Goal: Navigation & Orientation: Understand site structure

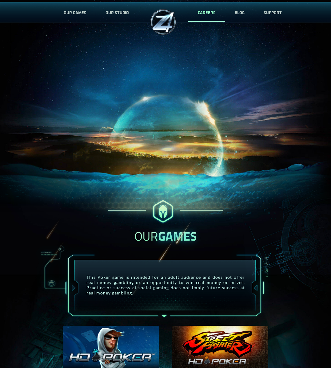
click at [206, 12] on link "CAREERS" at bounding box center [206, 12] width 37 height 20
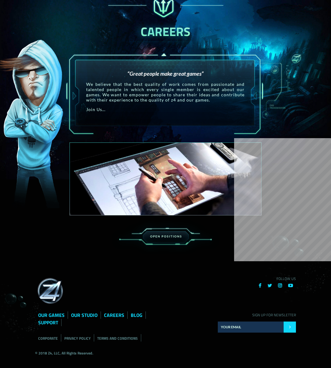
scroll to position [710, 0]
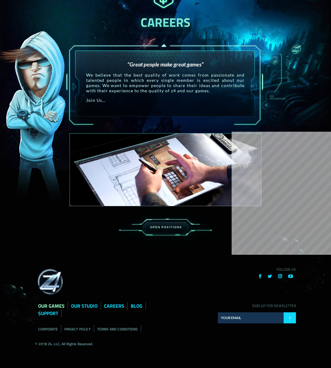
click at [59, 302] on link "OUR GAMES" at bounding box center [51, 305] width 26 height 7
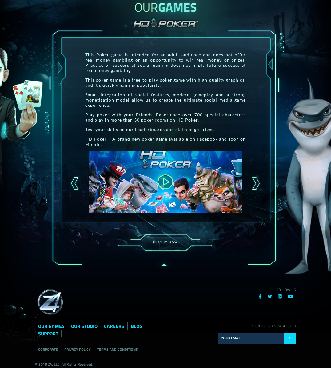
scroll to position [115, 0]
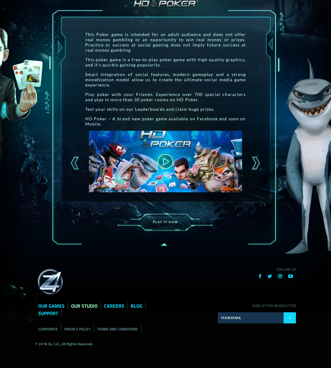
click at [88, 302] on link "OUR STUDIO" at bounding box center [84, 305] width 26 height 7
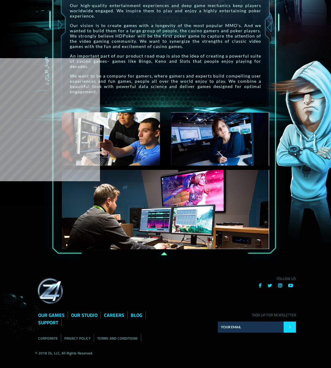
scroll to position [164, 0]
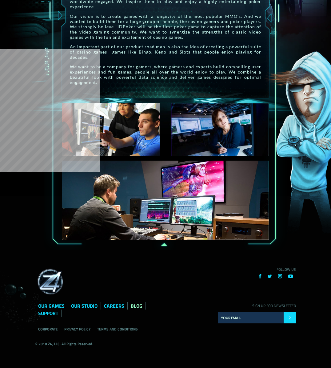
click at [131, 309] on link "BLOG" at bounding box center [137, 305] width 12 height 7
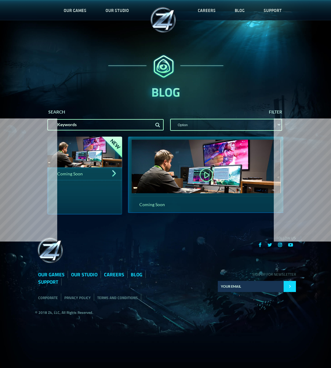
scroll to position [2, 0]
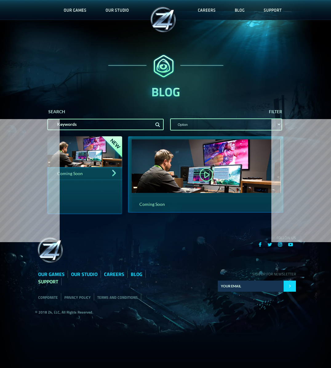
click at [58, 286] on link "SUPPORT" at bounding box center [48, 281] width 20 height 7
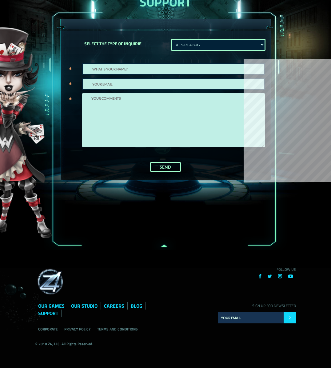
scroll to position [97, 0]
click at [279, 274] on icon at bounding box center [280, 276] width 4 height 5
